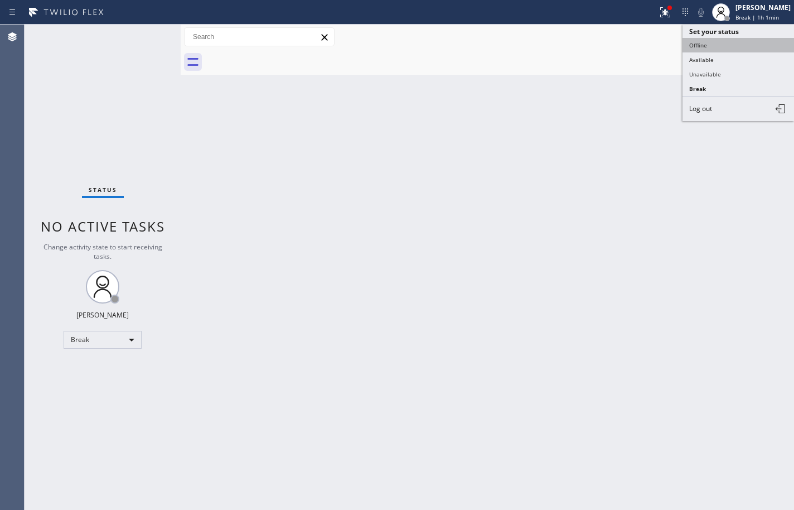
click at [758, 51] on button "Offline" at bounding box center [739, 45] width 112 height 15
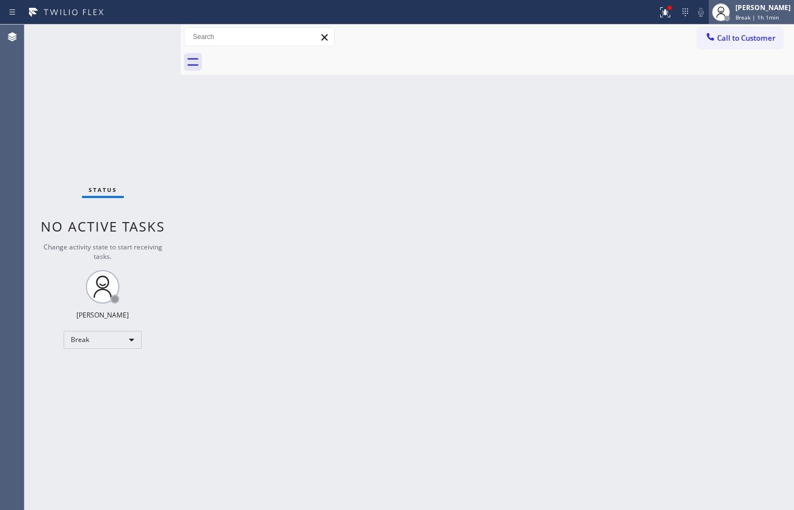
click at [757, 17] on span "Break | 1h 1min" at bounding box center [758, 17] width 44 height 8
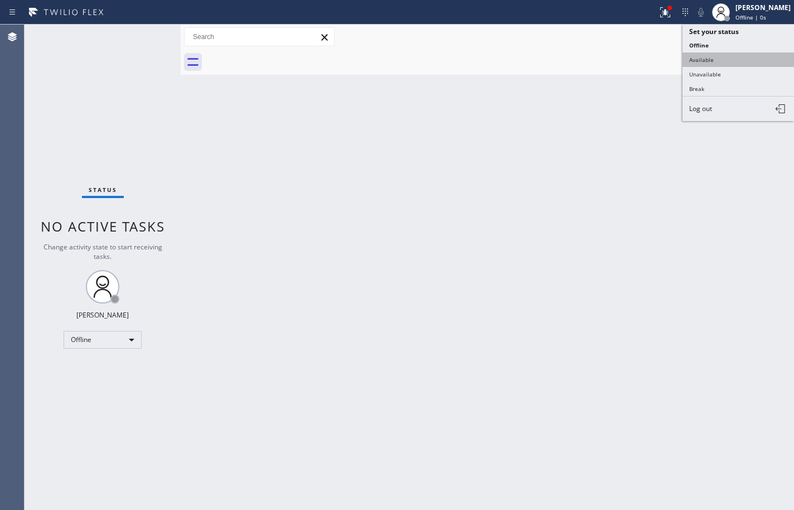
click at [739, 53] on button "Available" at bounding box center [739, 59] width 112 height 15
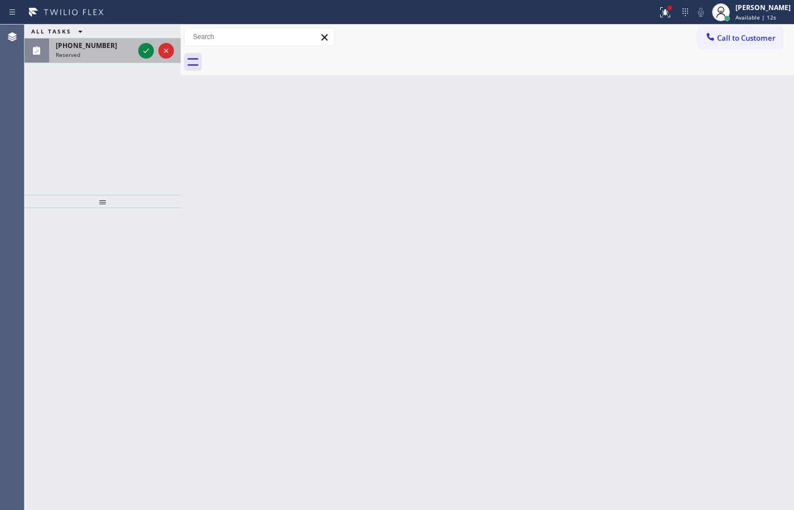
click at [100, 51] on div "Reserved" at bounding box center [95, 55] width 78 height 8
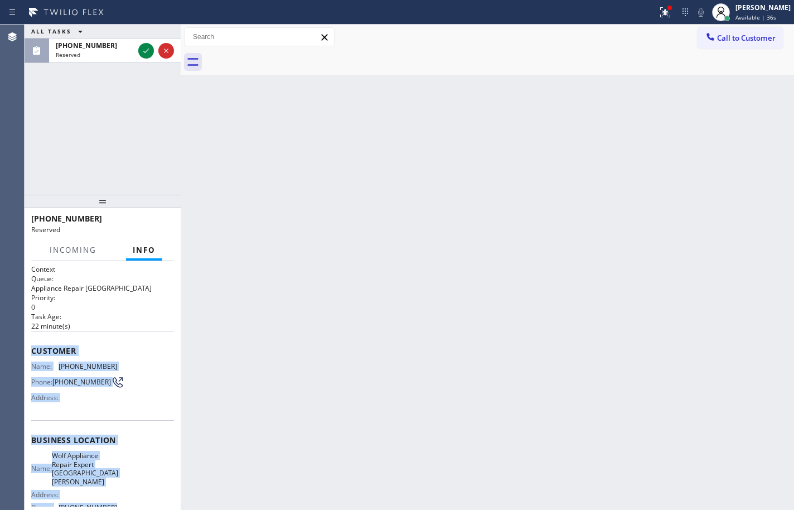
drag, startPoint x: 126, startPoint y: 405, endPoint x: 41, endPoint y: 327, distance: 115.6
click at [33, 349] on div "Context Queue: Appliance Repair High End Priority: 0 Task Age: [DEMOGRAPHIC_DAT…" at bounding box center [102, 439] width 143 height 350
copy div "Customer Name: [PHONE_NUMBER] Phone: [PHONE_NUMBER] Address: Business location …"
click at [146, 54] on icon at bounding box center [145, 50] width 13 height 13
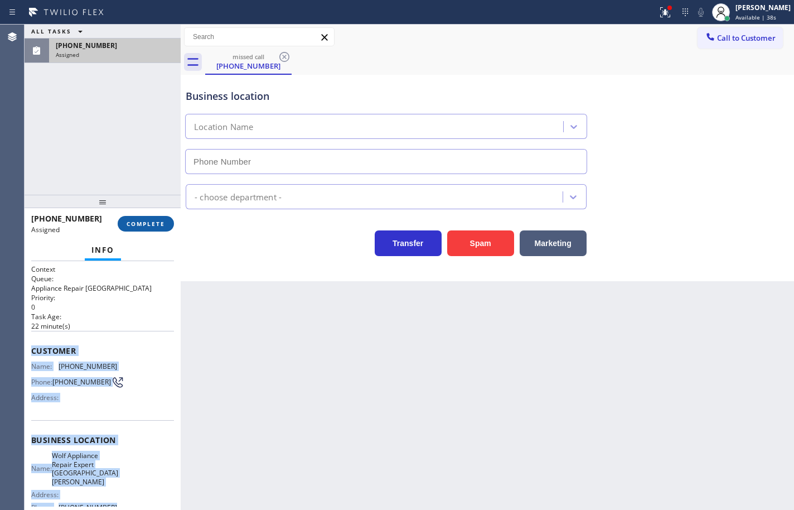
click at [154, 217] on button "COMPLETE" at bounding box center [146, 224] width 56 height 16
type input "[PHONE_NUMBER]"
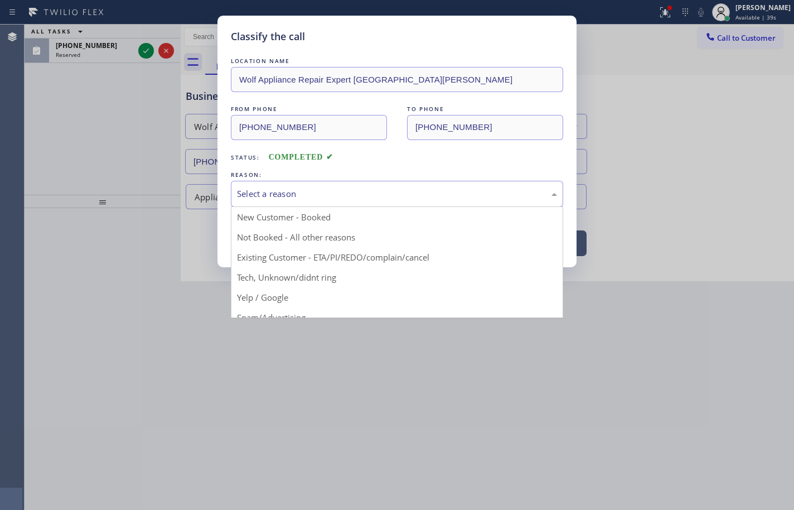
click at [283, 192] on div "Select a reason" at bounding box center [397, 193] width 320 height 13
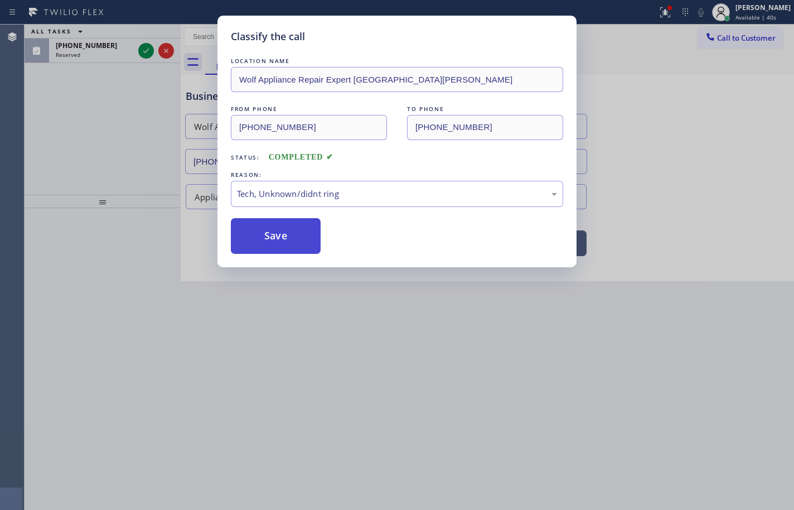
click at [301, 243] on button "Save" at bounding box center [276, 236] width 90 height 36
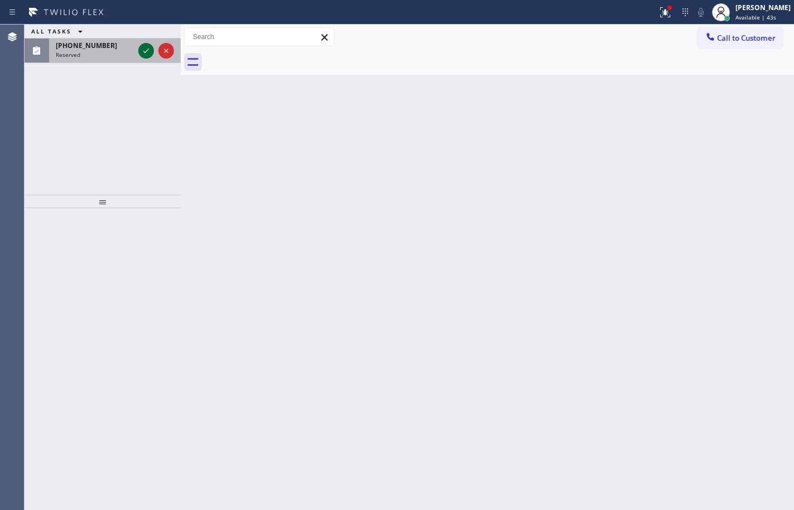
click at [140, 55] on icon at bounding box center [145, 50] width 13 height 13
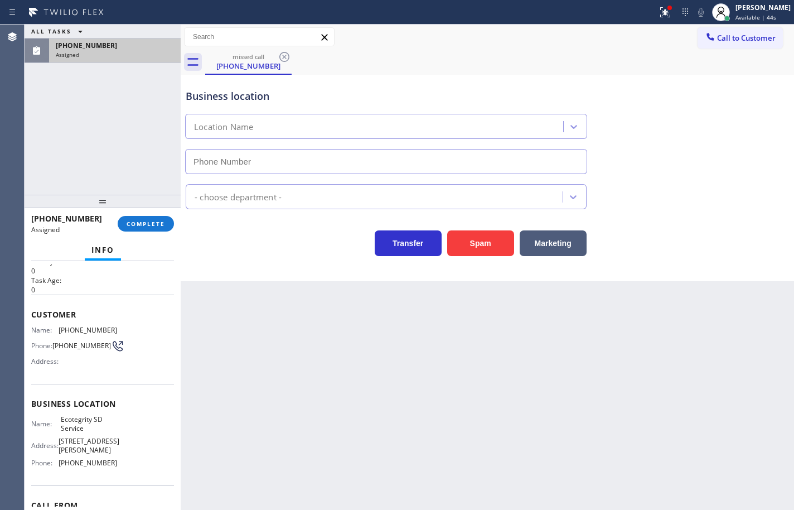
type input "[PHONE_NUMBER]"
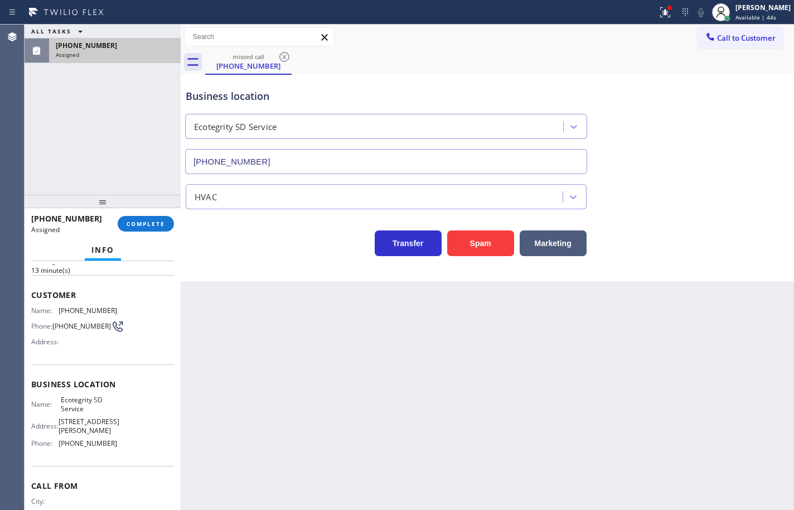
click at [129, 439] on div "Name: Ecotegrity SD Service Address: [STREET_ADDRESS][PERSON_NAME] Phone: [PHON…" at bounding box center [102, 423] width 143 height 56
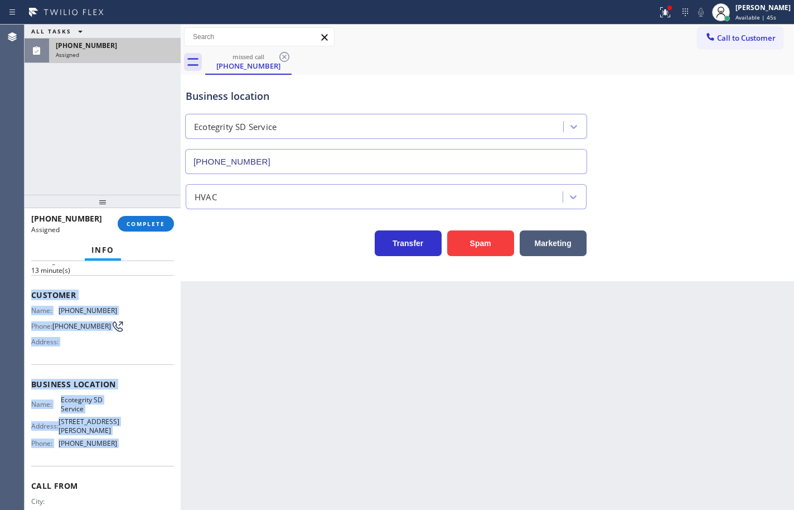
drag, startPoint x: 129, startPoint y: 439, endPoint x: 27, endPoint y: 290, distance: 180.7
click at [27, 290] on div "Context Queue: HVAC Priority: 0 Task Age: [DEMOGRAPHIC_DATA] minute(s) Customer…" at bounding box center [103, 385] width 156 height 249
copy div "Customer Name: [PHONE_NUMBER] Phone: [PHONE_NUMBER] Address: Business location …"
click at [165, 224] on span "COMPLETE" at bounding box center [146, 224] width 38 height 8
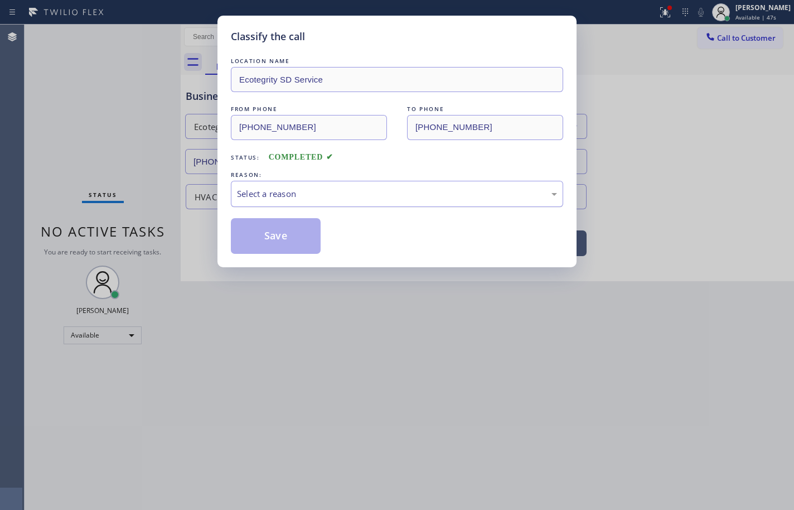
click at [316, 201] on div "Select a reason" at bounding box center [397, 194] width 332 height 26
click at [299, 238] on button "Save" at bounding box center [276, 236] width 90 height 36
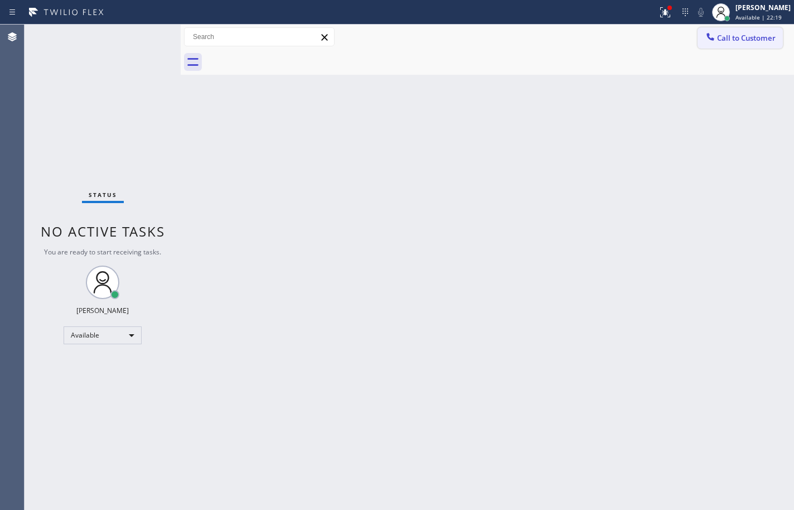
click at [733, 41] on span "Call to Customer" at bounding box center [746, 38] width 59 height 10
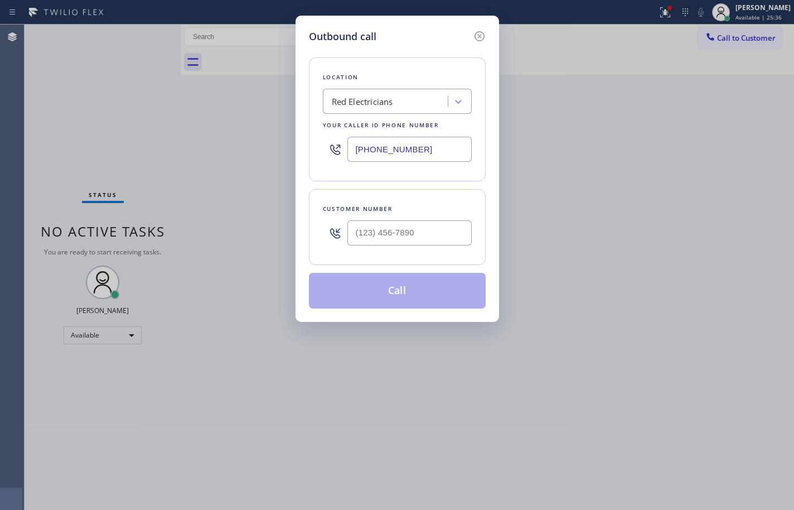
drag, startPoint x: 760, startPoint y: 290, endPoint x: 760, endPoint y: 280, distance: 10.1
click at [760, 286] on div "Outbound call Location Red Electricians Your caller id phone number [PHONE_NUMB…" at bounding box center [397, 255] width 794 height 510
click at [422, 146] on input "[PHONE_NUMBER]" at bounding box center [409, 149] width 124 height 25
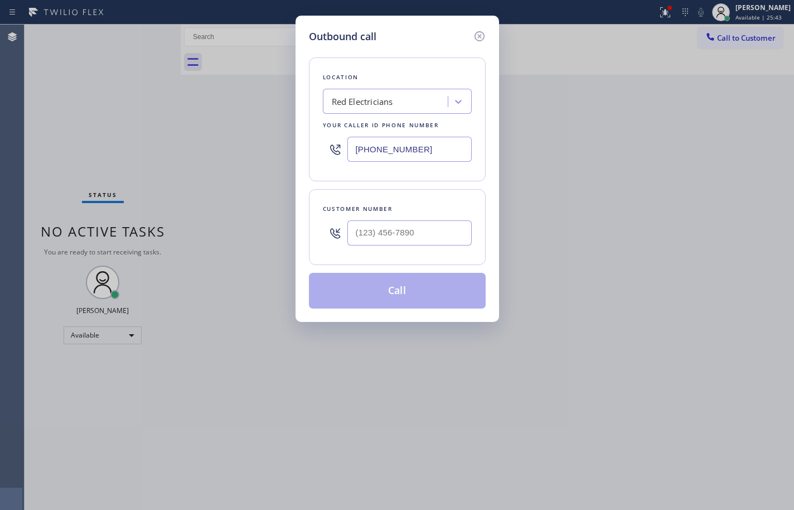
paste input "619) 930-9076"
type input "[PHONE_NUMBER]"
click at [422, 239] on input "(___) ___-____" at bounding box center [409, 232] width 124 height 25
paste input "858) 397-8210"
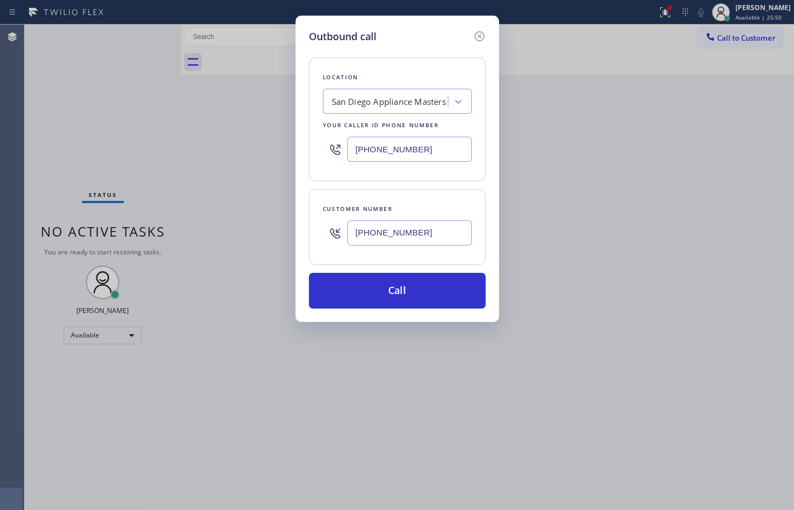
type input "[PHONE_NUMBER]"
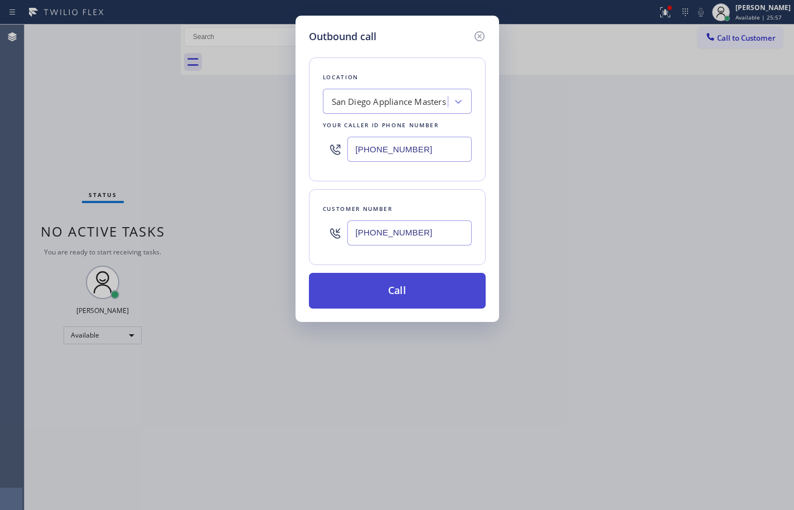
click at [376, 286] on button "Call" at bounding box center [397, 291] width 177 height 36
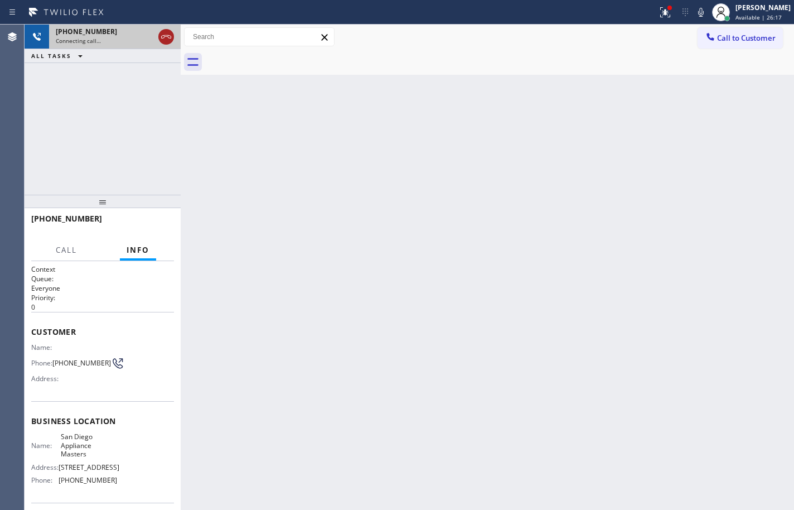
click at [170, 38] on icon at bounding box center [166, 36] width 13 height 13
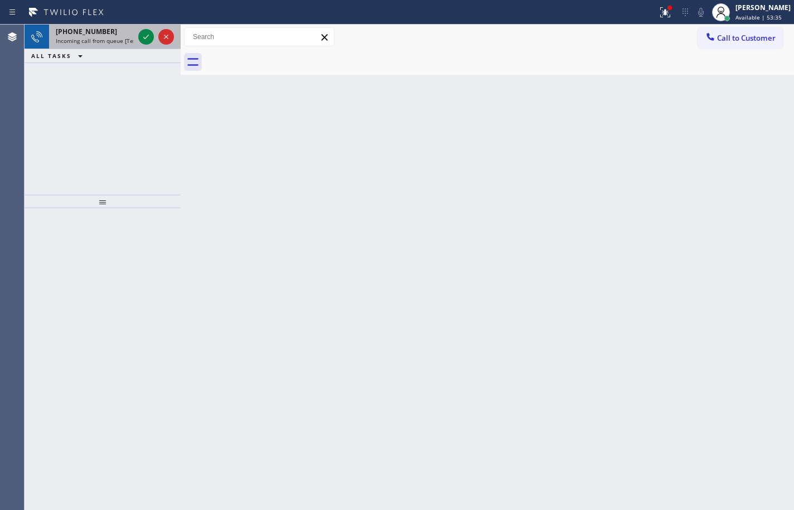
click at [115, 33] on div "[PHONE_NUMBER]" at bounding box center [95, 31] width 78 height 9
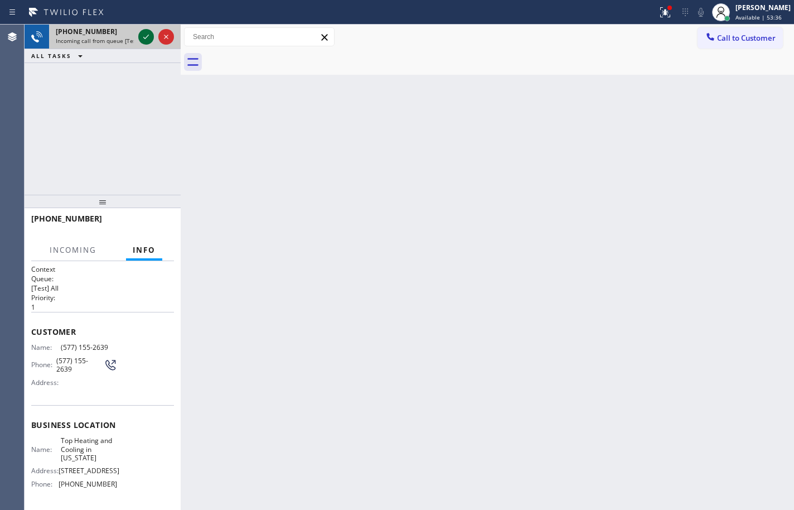
click at [142, 40] on icon at bounding box center [145, 36] width 13 height 13
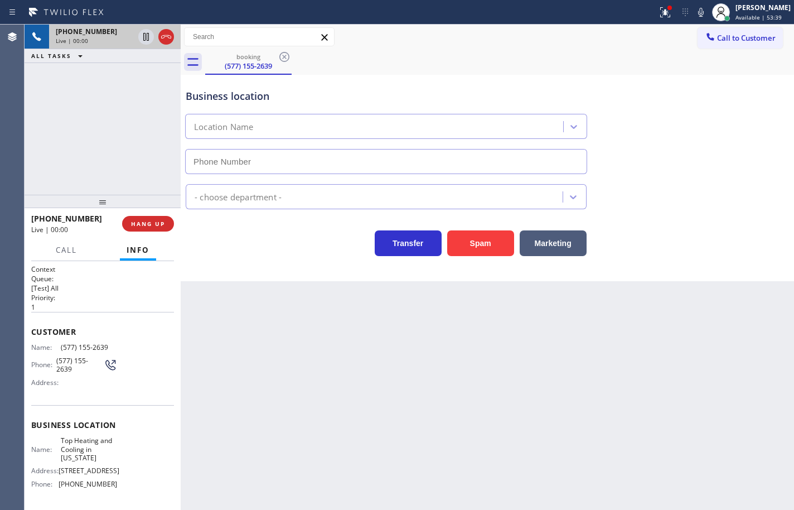
type input "[PHONE_NUMBER]"
click at [169, 216] on div "[PHONE_NUMBER] Live | 00:09 HANG UP" at bounding box center [102, 223] width 143 height 29
click at [166, 220] on button "HANG UP" at bounding box center [148, 224] width 52 height 16
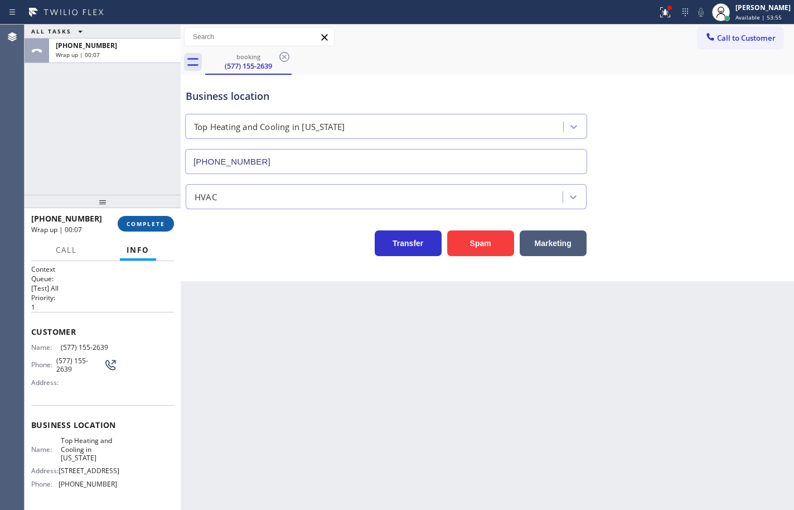
click at [165, 220] on span "COMPLETE" at bounding box center [146, 224] width 38 height 8
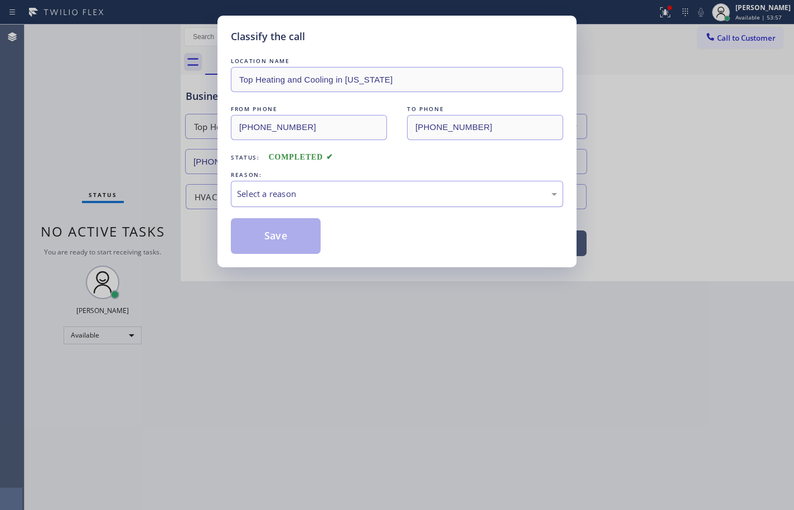
click at [307, 195] on div "Select a reason" at bounding box center [397, 193] width 320 height 13
click at [289, 221] on button "Save" at bounding box center [276, 236] width 90 height 36
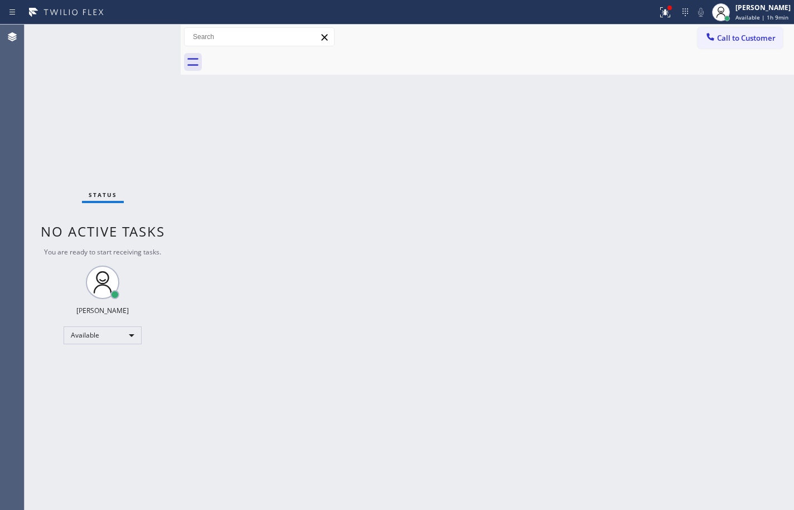
click at [769, 128] on div "Back to Dashboard Change Sender ID Customers Technicians Select a contact Outbo…" at bounding box center [487, 267] width 613 height 485
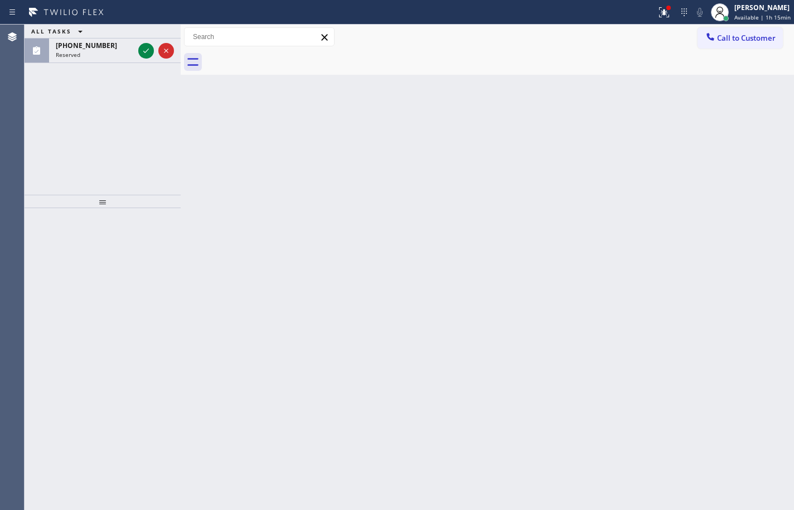
drag, startPoint x: 67, startPoint y: 56, endPoint x: 90, endPoint y: 125, distance: 72.3
click at [67, 56] on span "Reserved" at bounding box center [68, 55] width 25 height 8
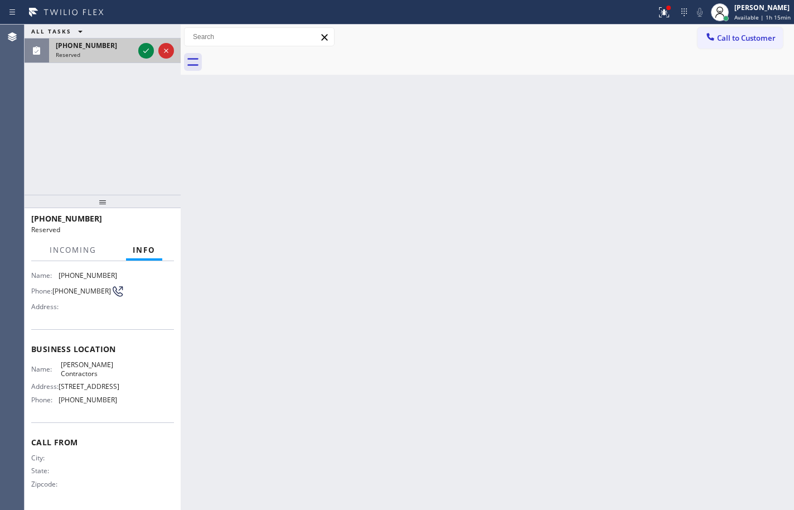
scroll to position [85, 0]
click at [149, 57] on button at bounding box center [146, 51] width 16 height 16
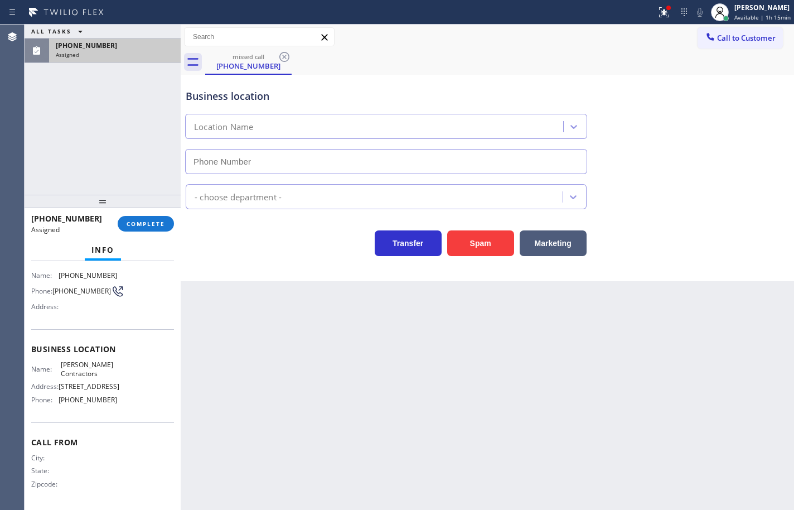
type input "[PHONE_NUMBER]"
click at [167, 220] on button "COMPLETE" at bounding box center [146, 224] width 56 height 16
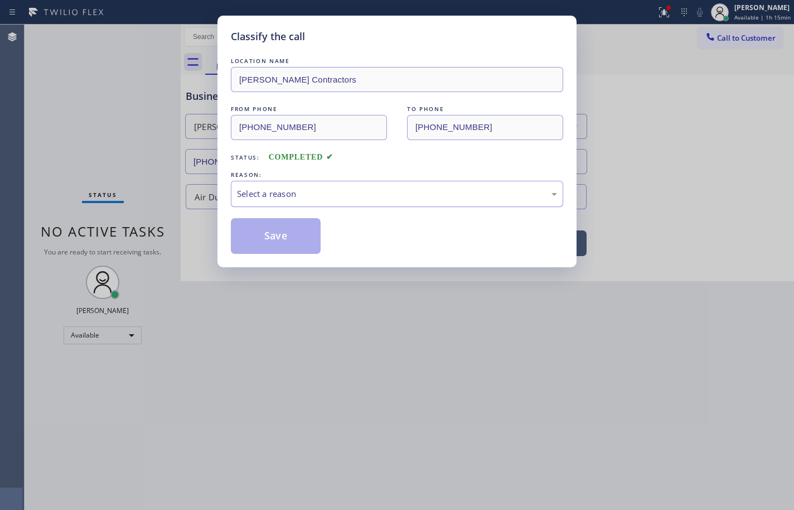
click at [355, 197] on div "Select a reason" at bounding box center [397, 193] width 320 height 13
click at [302, 238] on button "Save" at bounding box center [276, 236] width 90 height 36
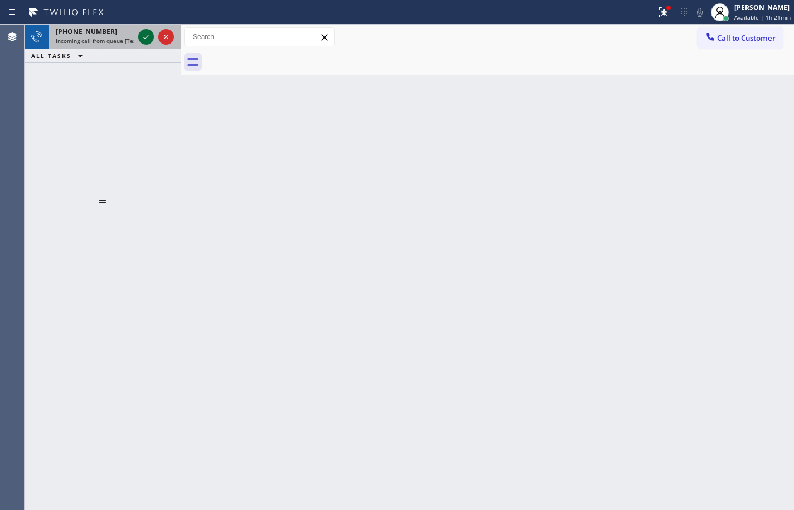
click at [146, 39] on icon at bounding box center [145, 36] width 13 height 13
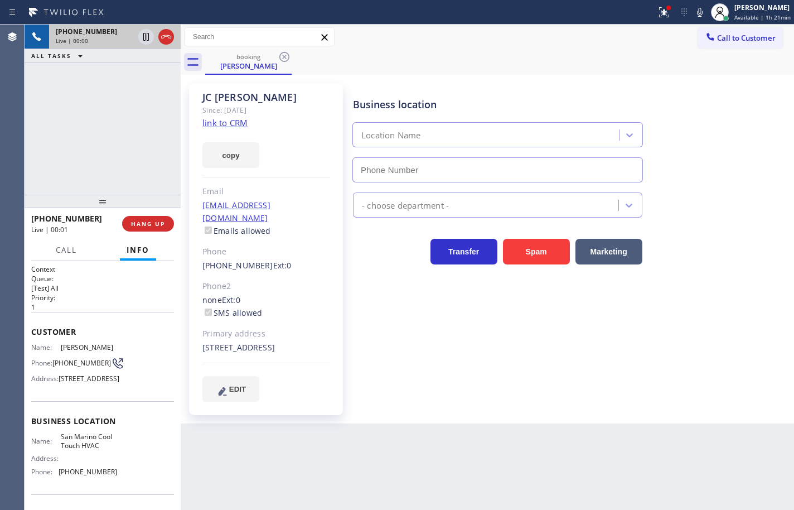
type input "[PHONE_NUMBER]"
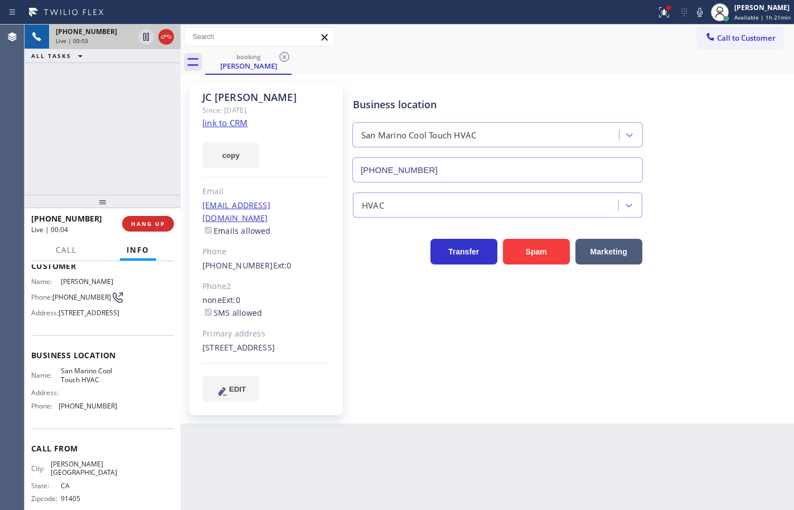
scroll to position [46, 0]
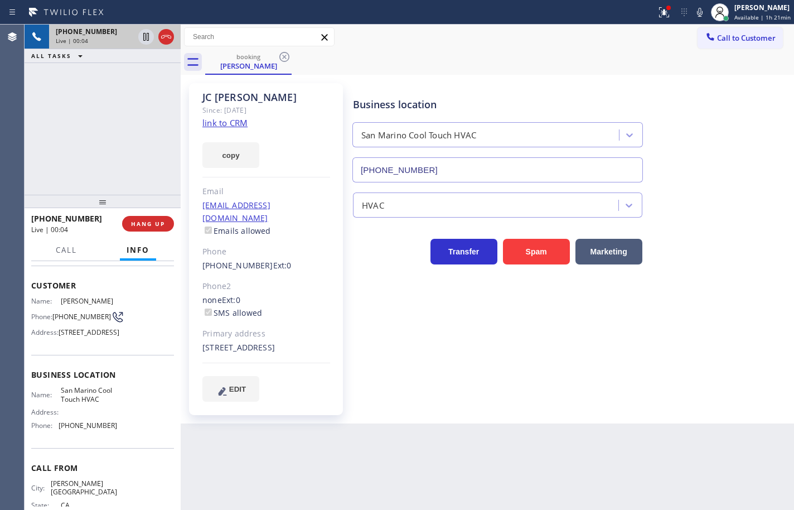
click at [230, 123] on link "link to CRM" at bounding box center [224, 122] width 45 height 11
click at [245, 152] on button "copy" at bounding box center [230, 155] width 57 height 26
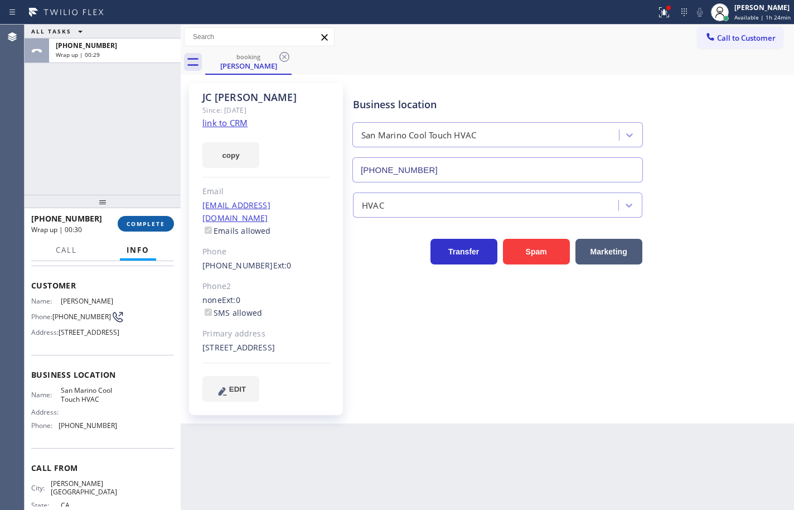
click at [152, 225] on span "COMPLETE" at bounding box center [146, 224] width 38 height 8
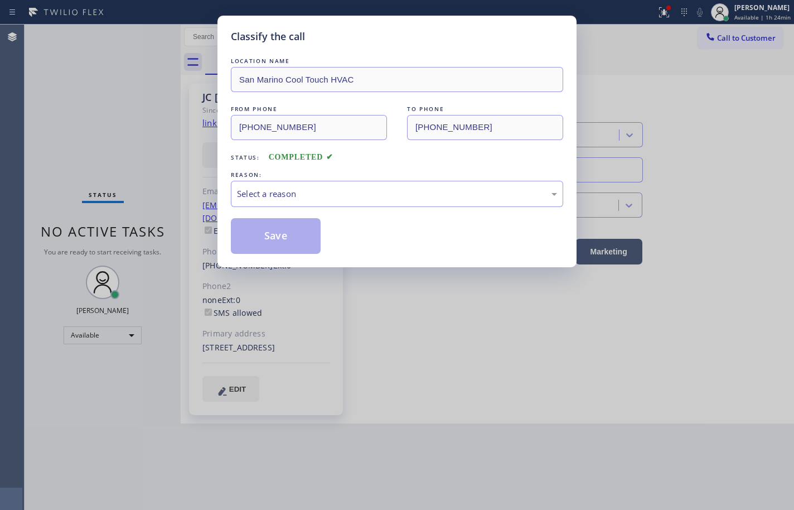
click at [309, 199] on div "Select a reason" at bounding box center [397, 193] width 320 height 13
click at [294, 233] on button "Save" at bounding box center [276, 236] width 90 height 36
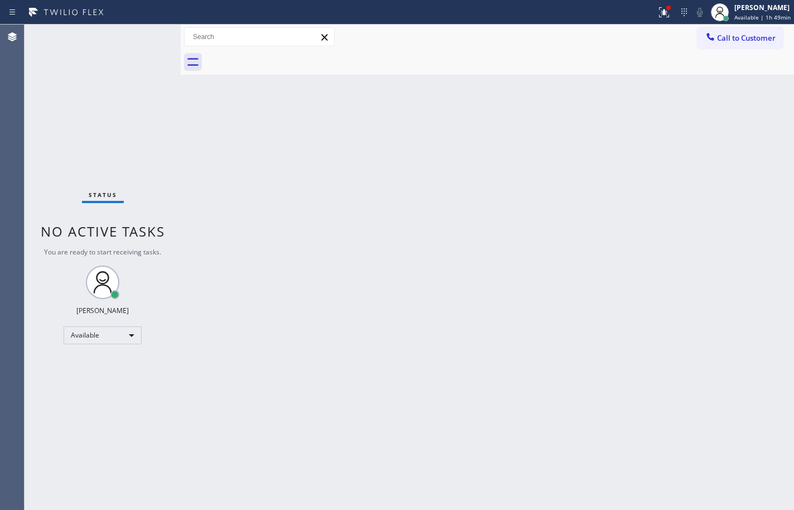
drag, startPoint x: 753, startPoint y: 310, endPoint x: 757, endPoint y: 214, distance: 96.0
click at [753, 310] on div "Back to Dashboard Change Sender ID Customers Technicians Select a contact Outbo…" at bounding box center [487, 267] width 613 height 485
click at [756, 10] on div "[PERSON_NAME]" at bounding box center [762, 7] width 56 height 9
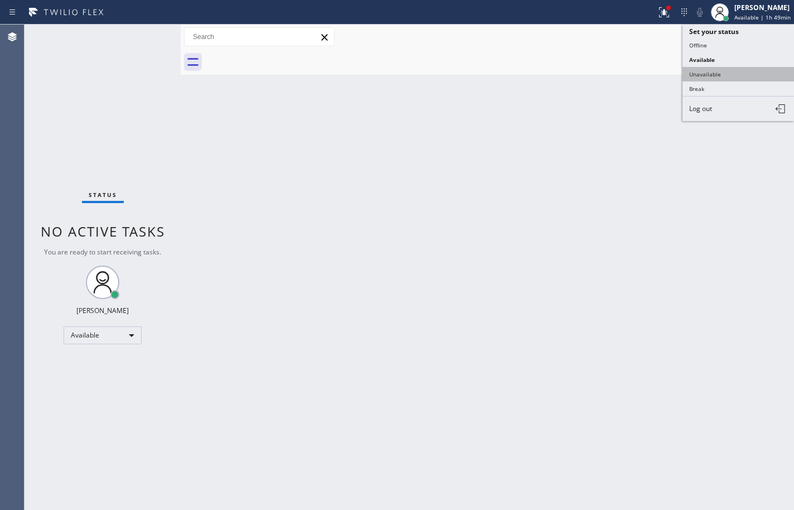
click at [748, 72] on button "Unavailable" at bounding box center [739, 74] width 112 height 15
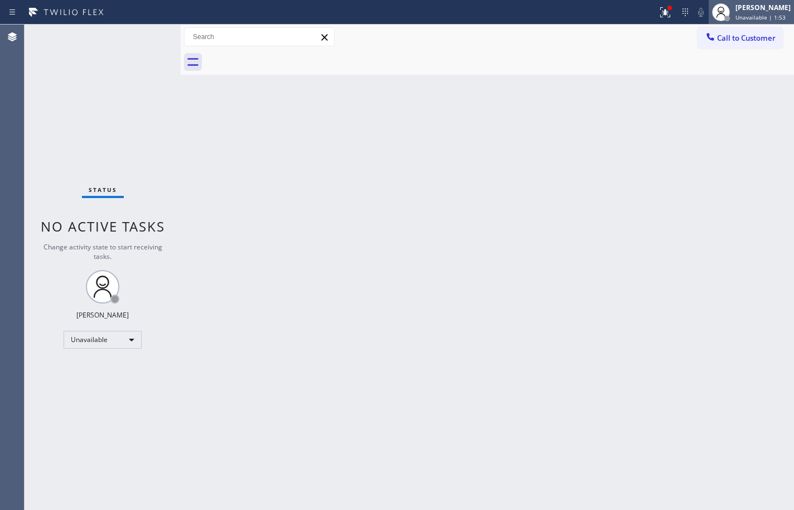
click at [774, 6] on div "[PERSON_NAME]" at bounding box center [763, 7] width 55 height 9
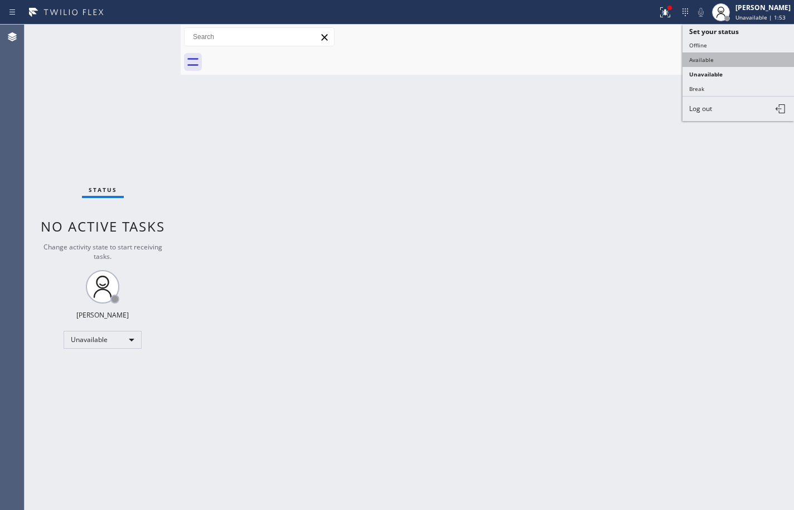
click at [734, 58] on button "Available" at bounding box center [739, 59] width 112 height 15
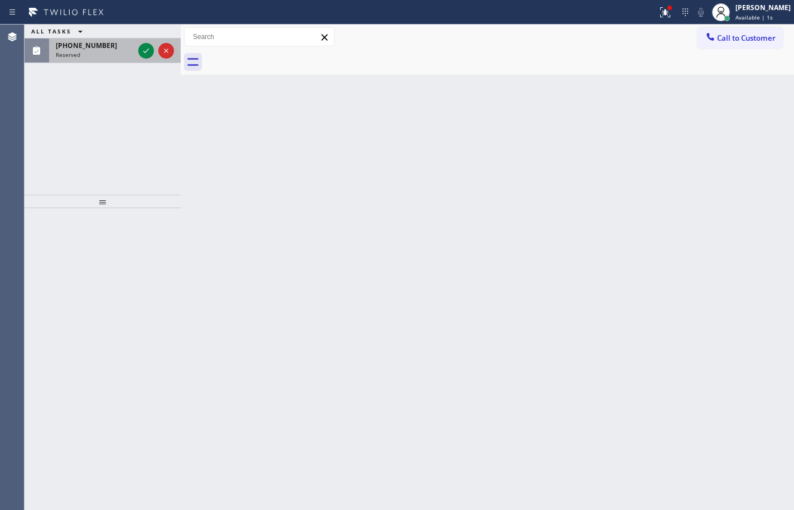
click at [68, 44] on span "[PHONE_NUMBER]" at bounding box center [86, 45] width 61 height 9
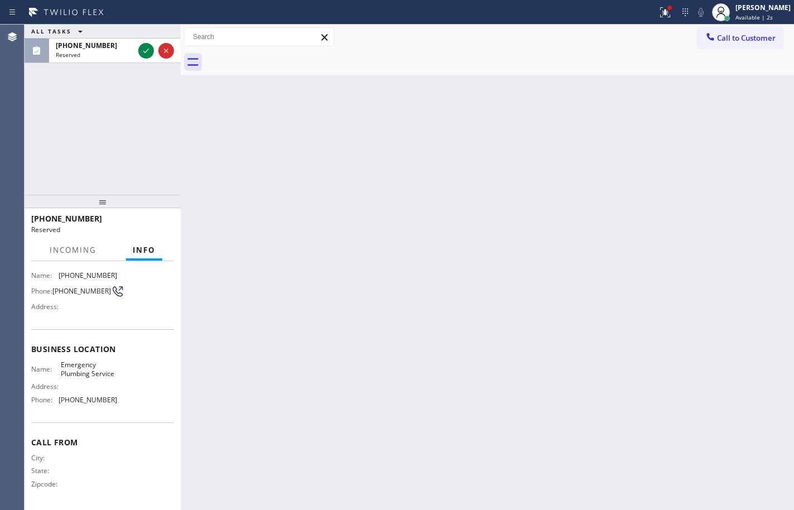
scroll to position [94, 0]
click at [143, 46] on icon at bounding box center [145, 50] width 13 height 13
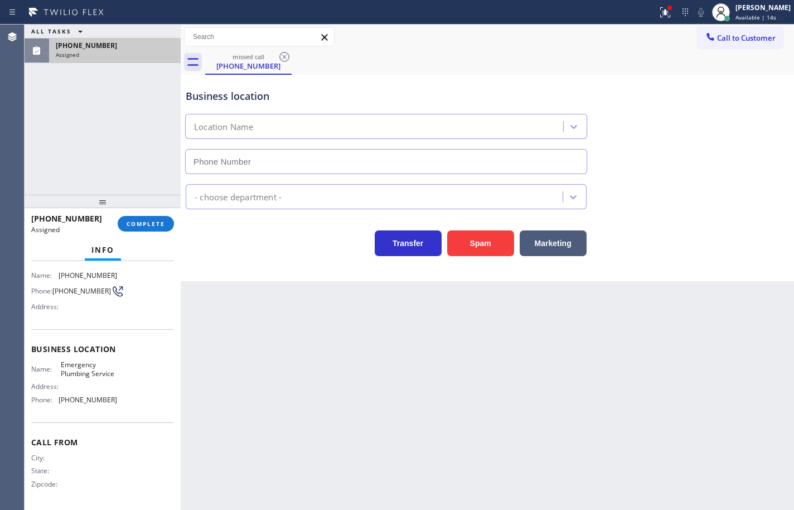
type input "[PHONE_NUMBER]"
click at [129, 408] on div "Name: Emergency Plumbing Service Address: Phone: [PHONE_NUMBER]" at bounding box center [102, 384] width 143 height 48
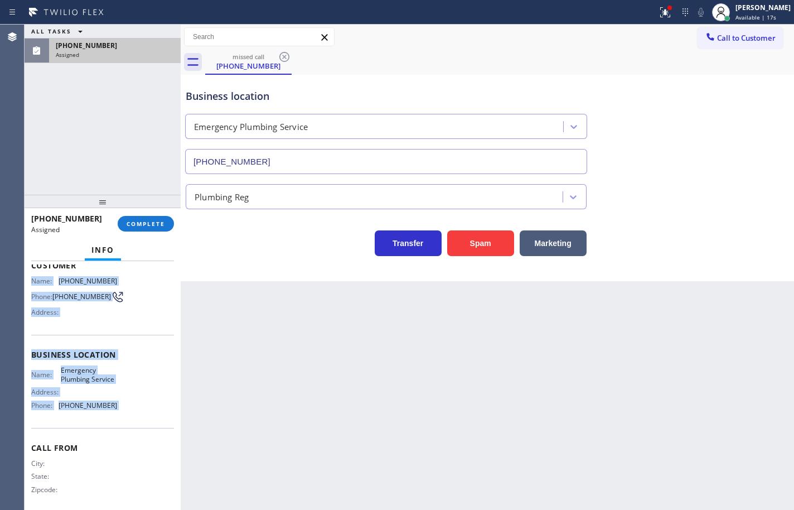
scroll to position [64, 0]
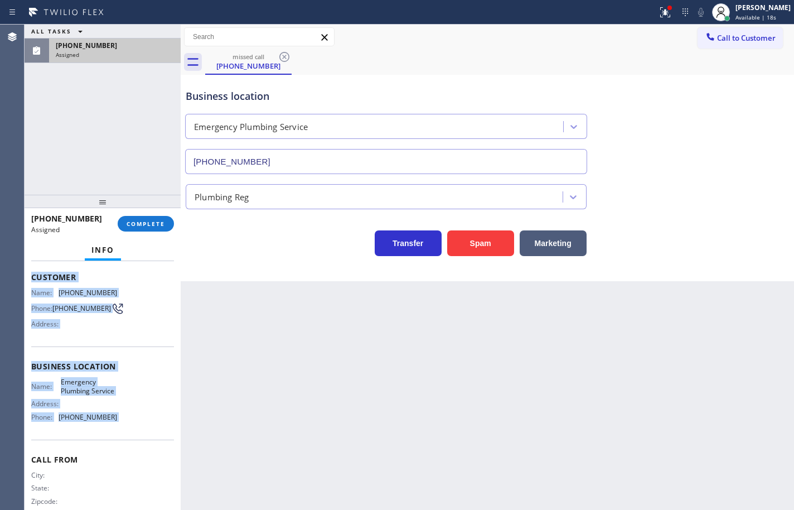
drag, startPoint x: 129, startPoint y: 408, endPoint x: 35, endPoint y: 284, distance: 155.5
click at [35, 284] on div "Context Queue: Plumbing Priority: 0 Task Age: Customer Name: [PHONE_NUMBER] Pho…" at bounding box center [102, 361] width 143 height 323
copy div "Customer Name: [PHONE_NUMBER] Phone: [PHONE_NUMBER] Address: Business location …"
click at [157, 223] on span "COMPLETE" at bounding box center [146, 224] width 38 height 8
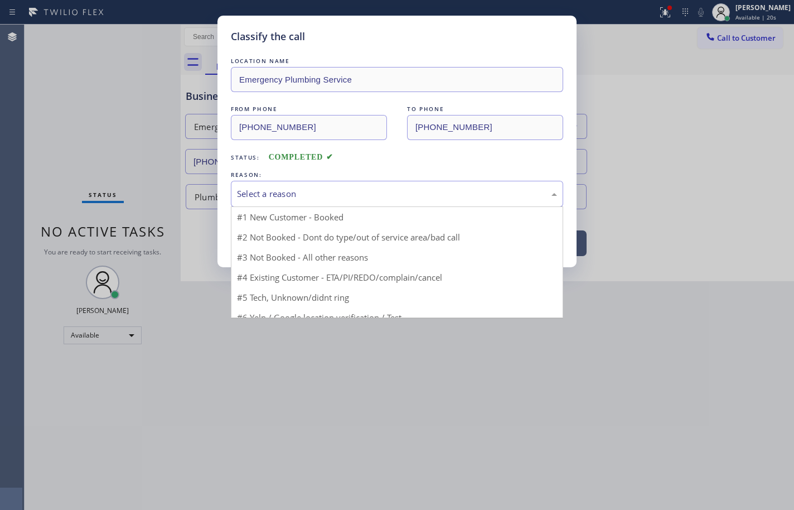
click at [281, 191] on div "Select a reason" at bounding box center [397, 193] width 320 height 13
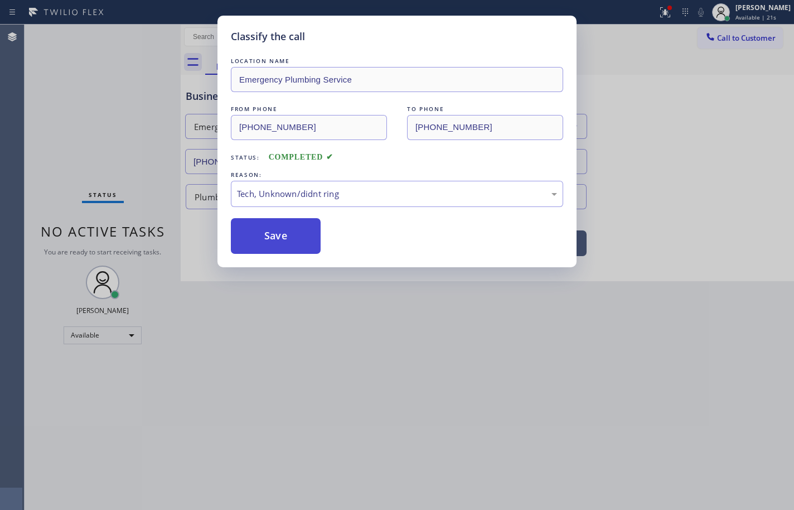
click at [303, 241] on button "Save" at bounding box center [276, 236] width 90 height 36
